Goal: Task Accomplishment & Management: Manage account settings

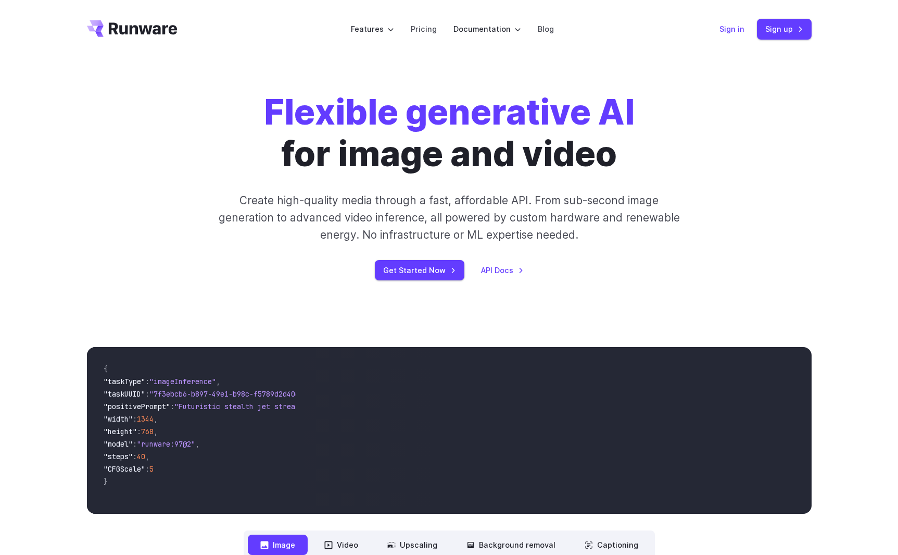
click at [733, 27] on link "Sign in" at bounding box center [732, 29] width 25 height 12
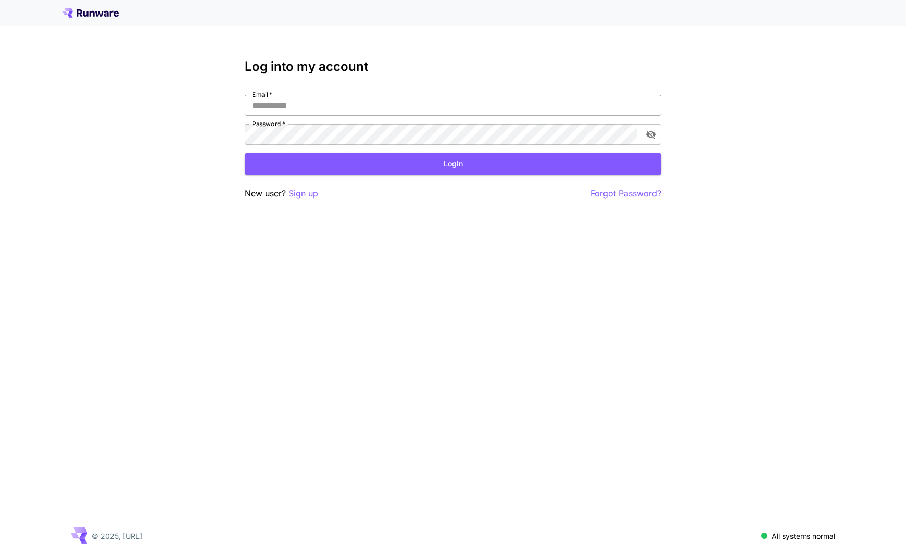
click at [285, 98] on input "Email   *" at bounding box center [453, 105] width 417 height 21
click at [298, 105] on input "Email   *" at bounding box center [453, 105] width 417 height 21
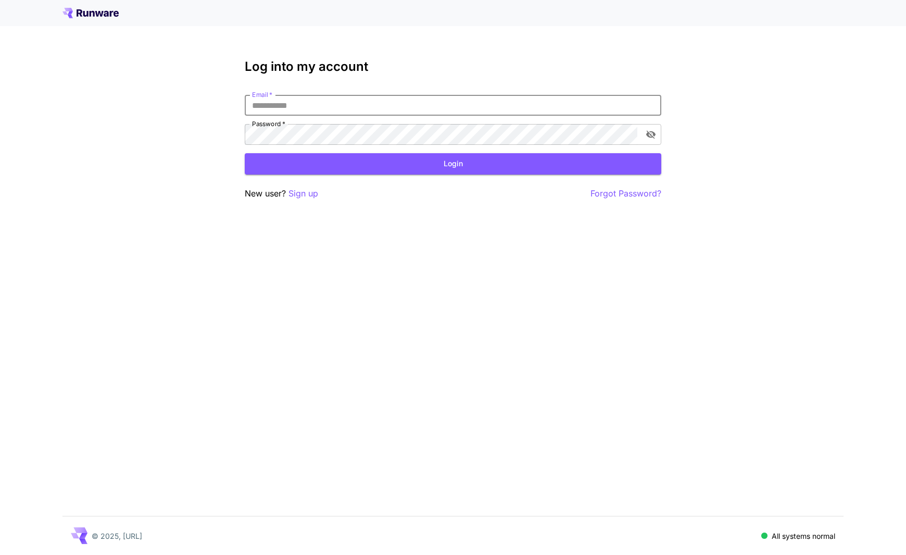
click at [298, 105] on input "Email   *" at bounding box center [453, 105] width 417 height 21
paste input "**********"
type input "**********"
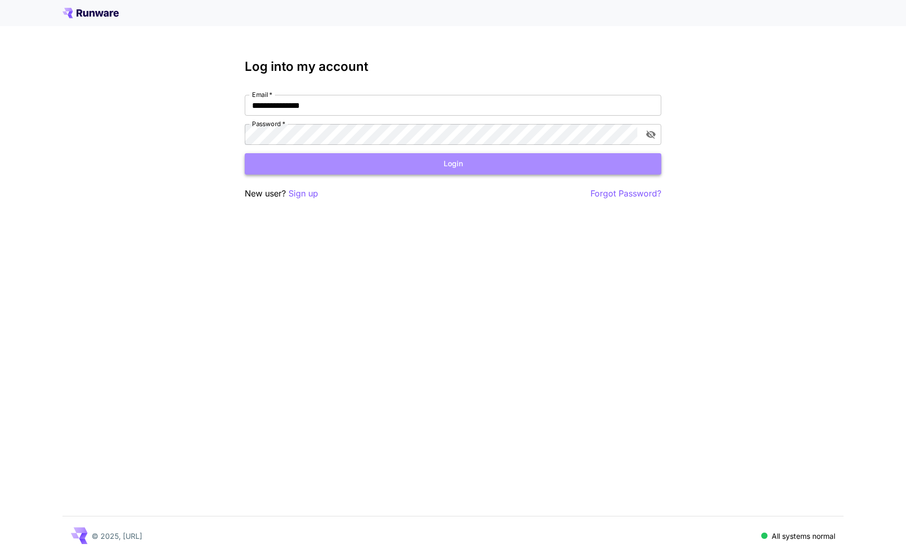
click at [414, 159] on button "Login" at bounding box center [453, 163] width 417 height 21
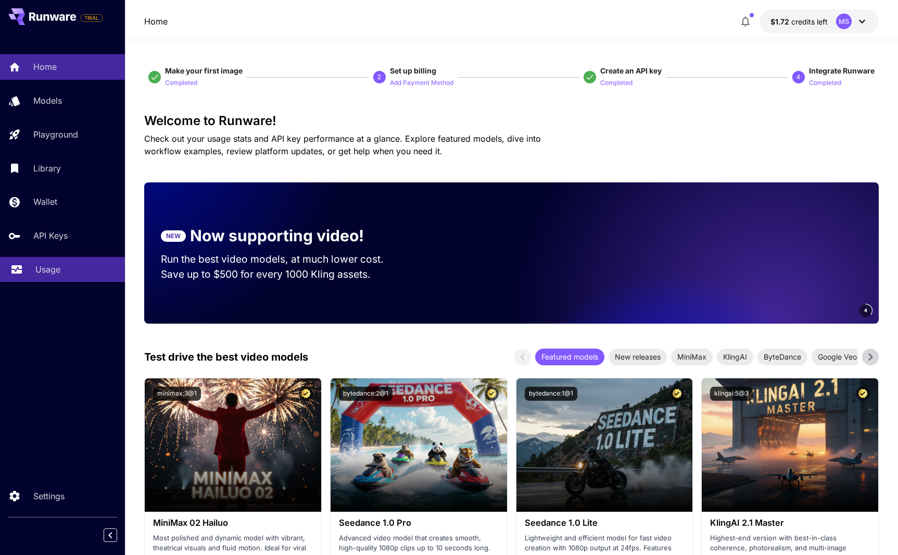
click at [61, 272] on div "Usage" at bounding box center [75, 269] width 81 height 12
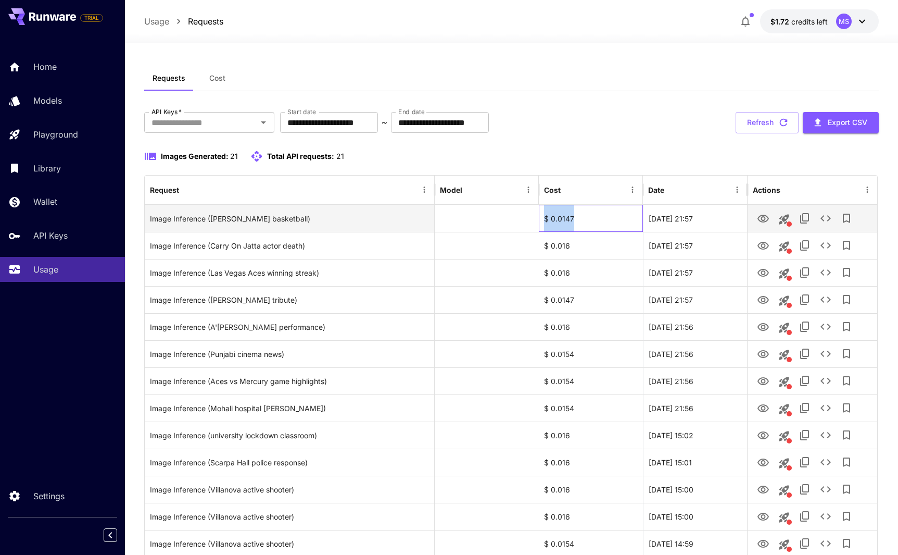
drag, startPoint x: 574, startPoint y: 217, endPoint x: 535, endPoint y: 215, distance: 39.6
click at [535, 215] on div "Image Inference ([PERSON_NAME] basketball) $ 0.0147 [DATE] 21:57" at bounding box center [511, 218] width 733 height 27
click at [223, 80] on span "Cost" at bounding box center [217, 77] width 16 height 9
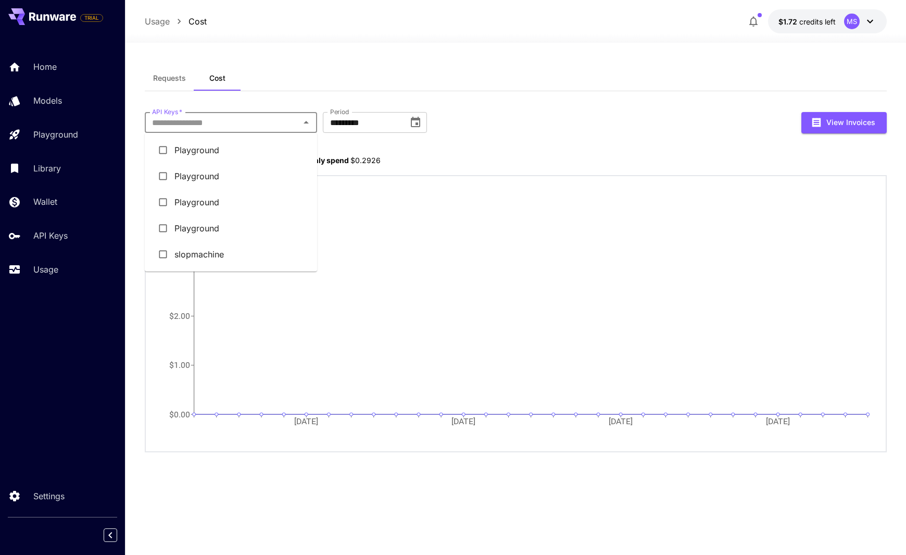
click at [292, 124] on input "API Keys   *" at bounding box center [222, 122] width 149 height 15
click at [237, 249] on li "slopmachine" at bounding box center [231, 254] width 172 height 26
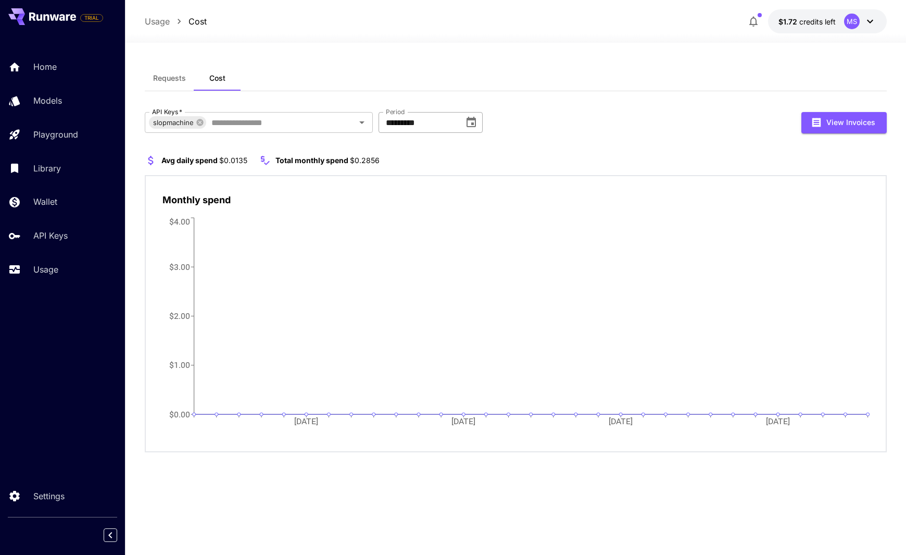
click at [478, 124] on button "Choose date, selected date is Jul 31, 2025" at bounding box center [471, 122] width 21 height 21
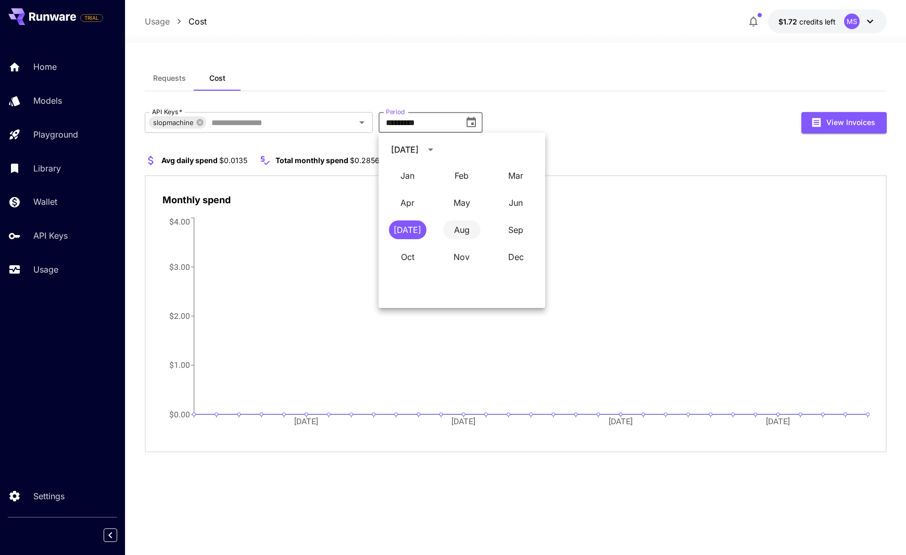
click at [457, 230] on button "Aug" at bounding box center [461, 229] width 37 height 19
type input "**********"
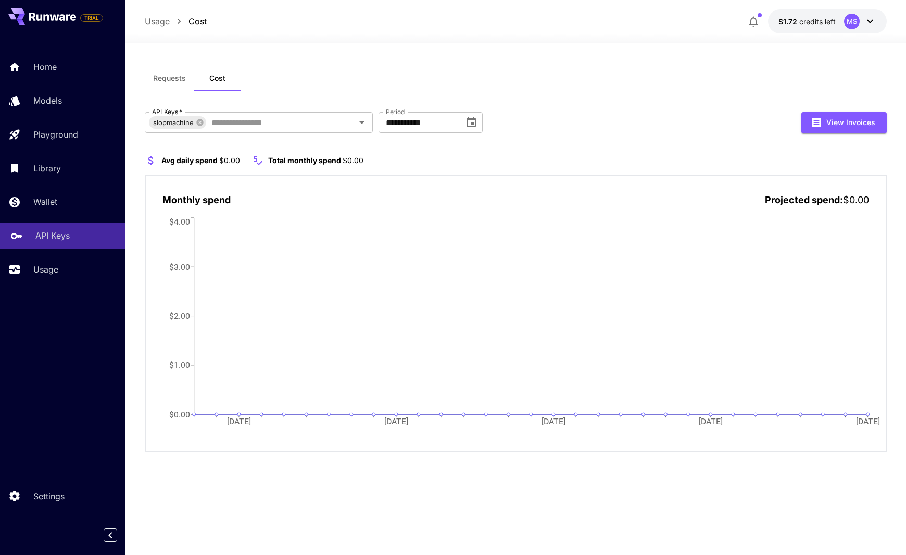
click at [83, 241] on div "API Keys" at bounding box center [75, 235] width 81 height 12
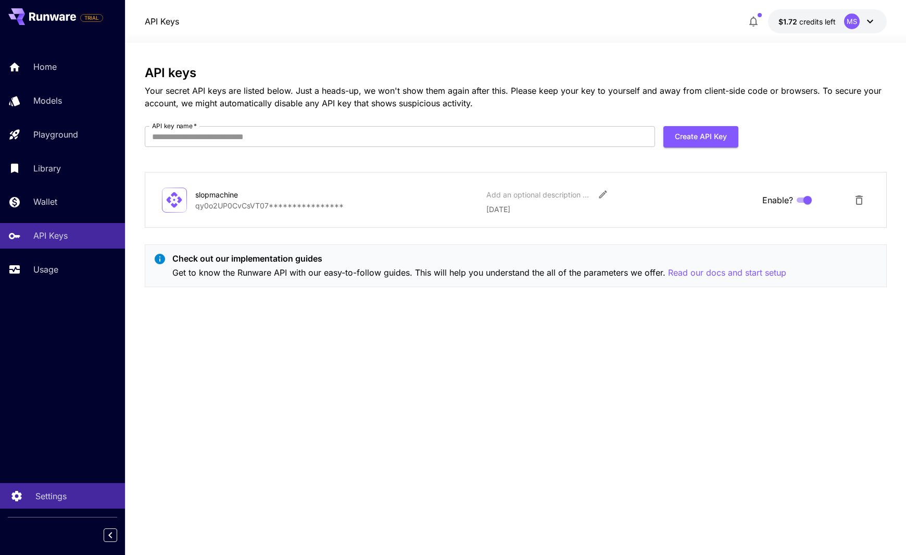
click at [56, 495] on p "Settings" at bounding box center [50, 496] width 31 height 12
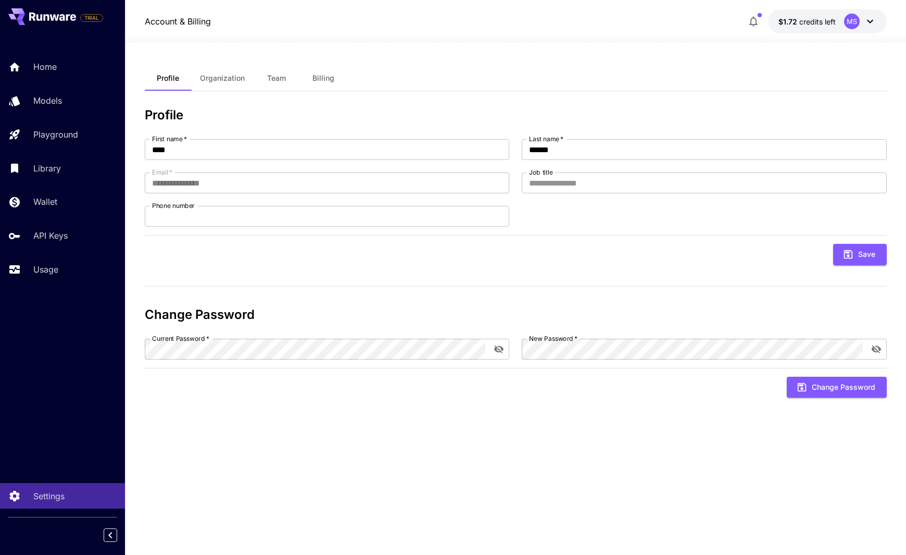
click at [215, 70] on button "Organization" at bounding box center [222, 78] width 61 height 25
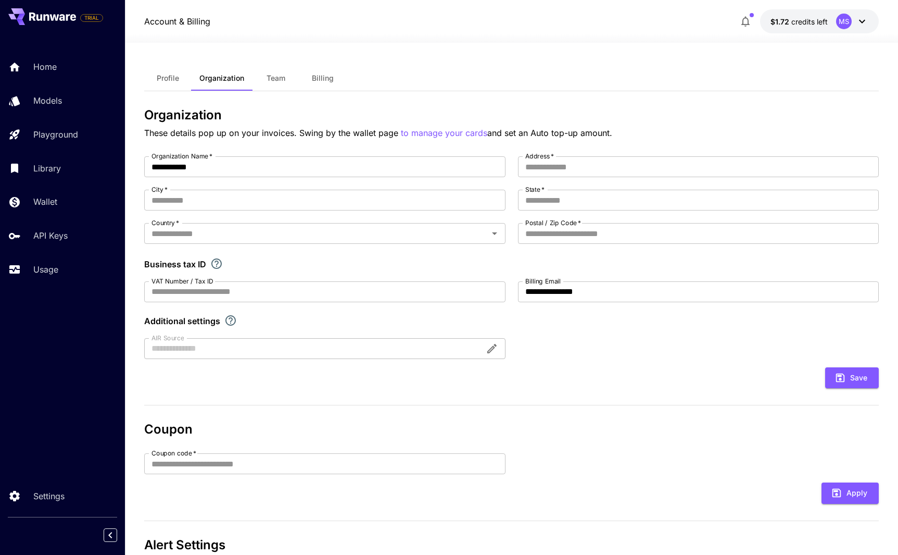
click at [338, 82] on button "Billing" at bounding box center [322, 78] width 47 height 25
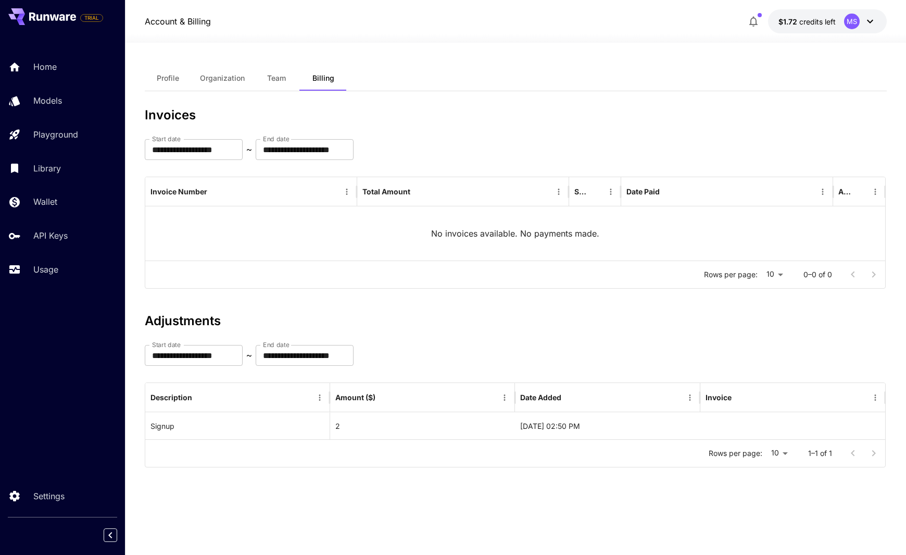
click at [289, 80] on button "Team" at bounding box center [276, 78] width 47 height 25
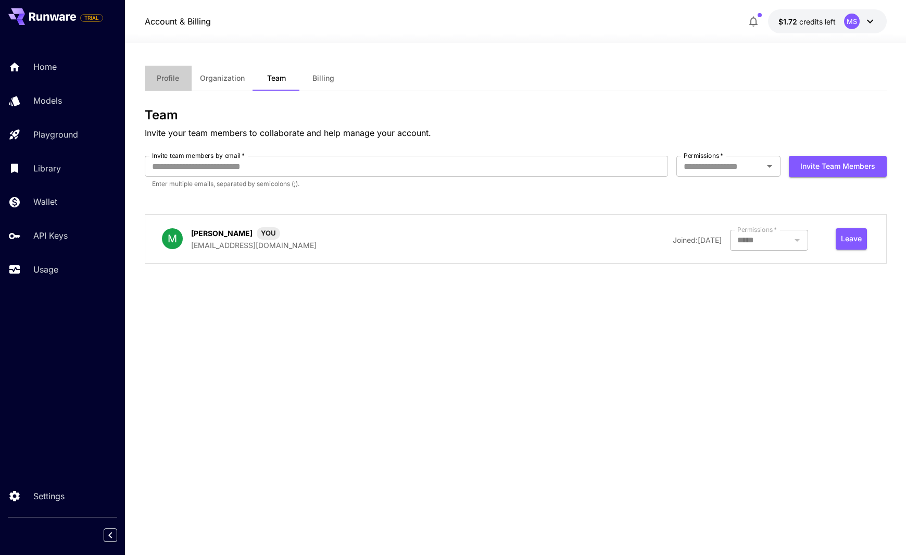
click at [162, 80] on span "Profile" at bounding box center [168, 77] width 22 height 9
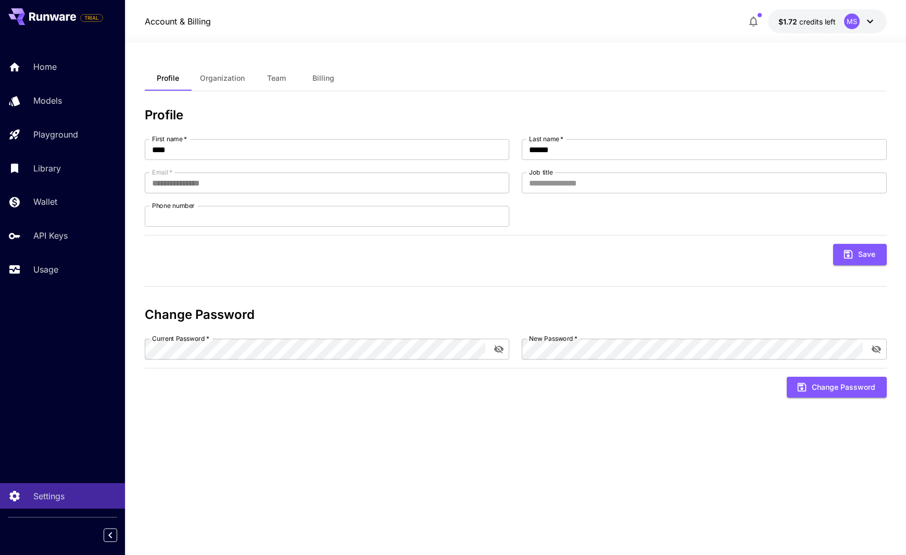
click at [859, 20] on div "MS" at bounding box center [852, 22] width 16 height 16
